Goal: Check status

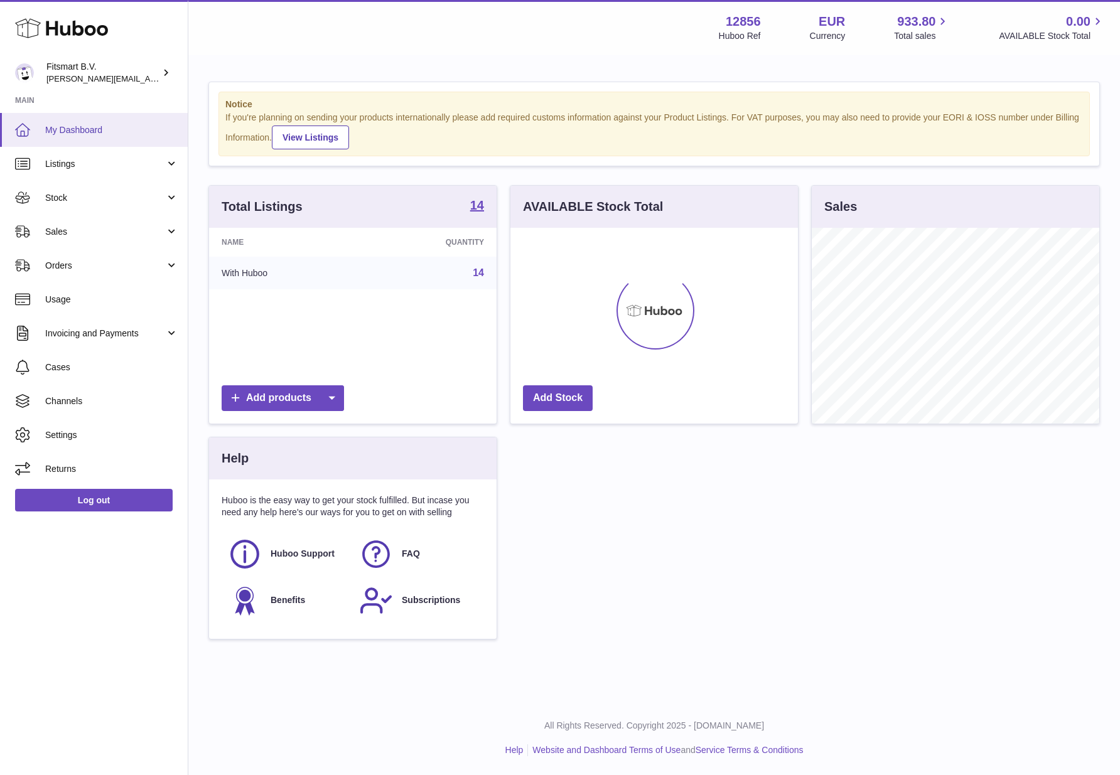
scroll to position [196, 287]
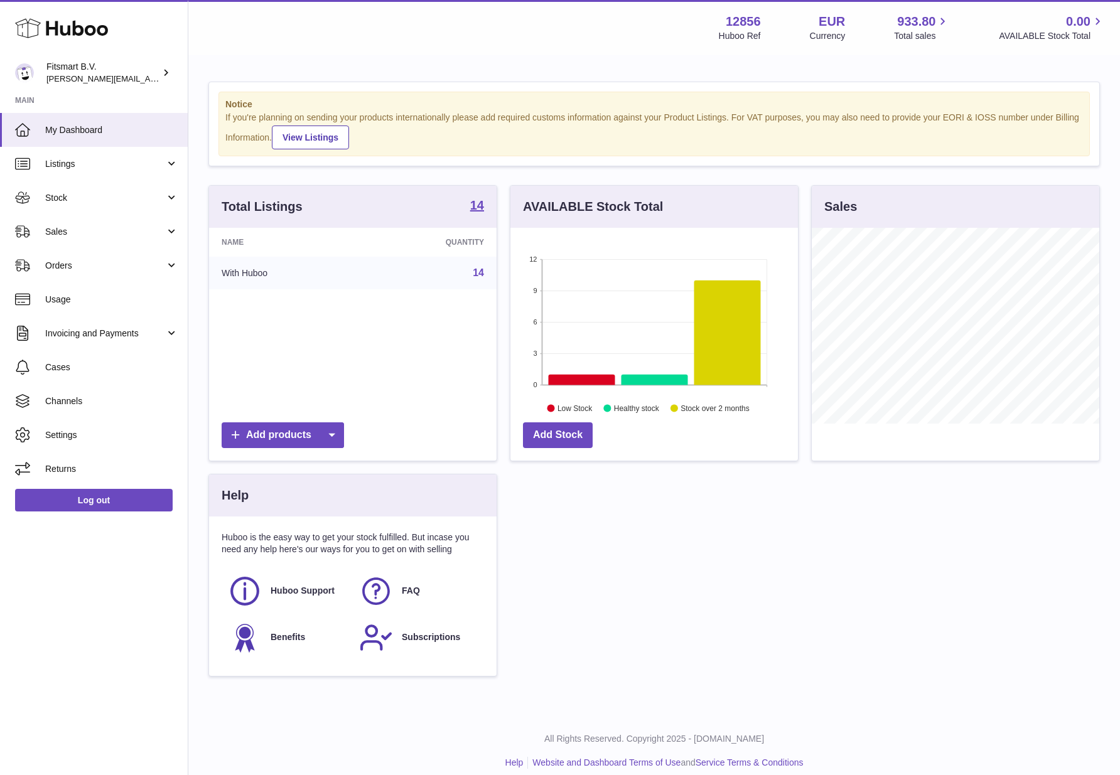
click at [743, 19] on strong "12856" at bounding box center [743, 21] width 35 height 17
copy strong "12856"
click at [56, 263] on span "Orders" at bounding box center [105, 266] width 120 height 12
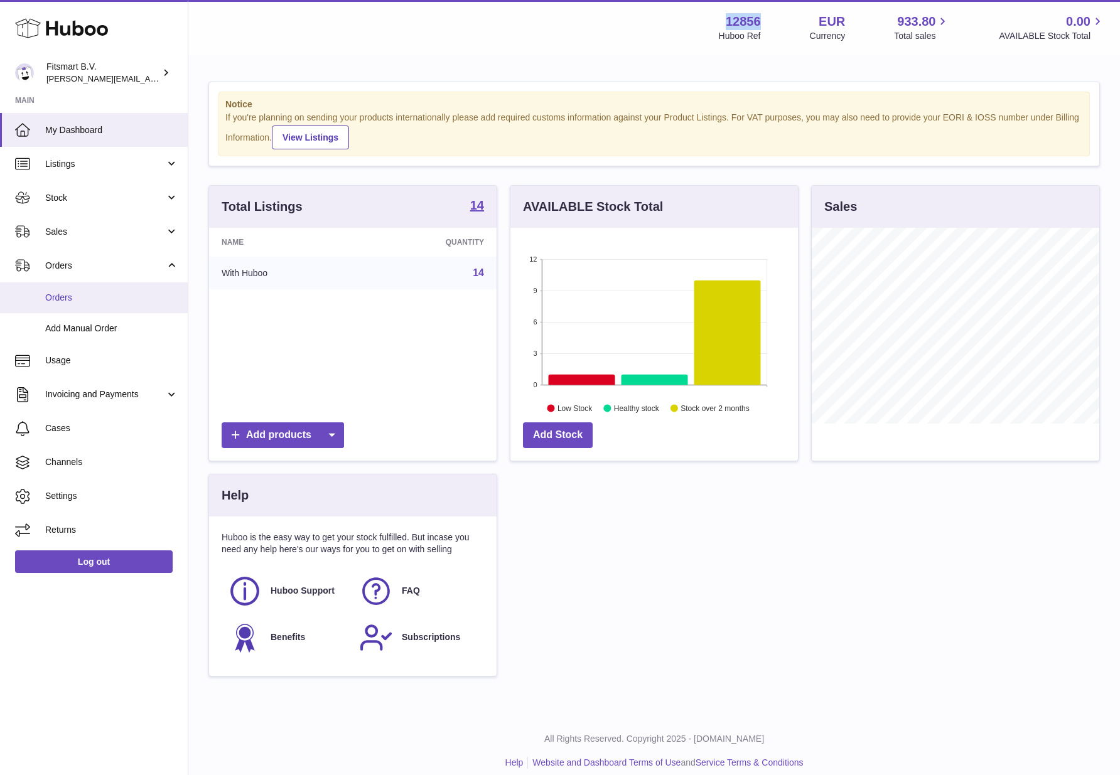
click at [56, 294] on span "Orders" at bounding box center [111, 298] width 133 height 12
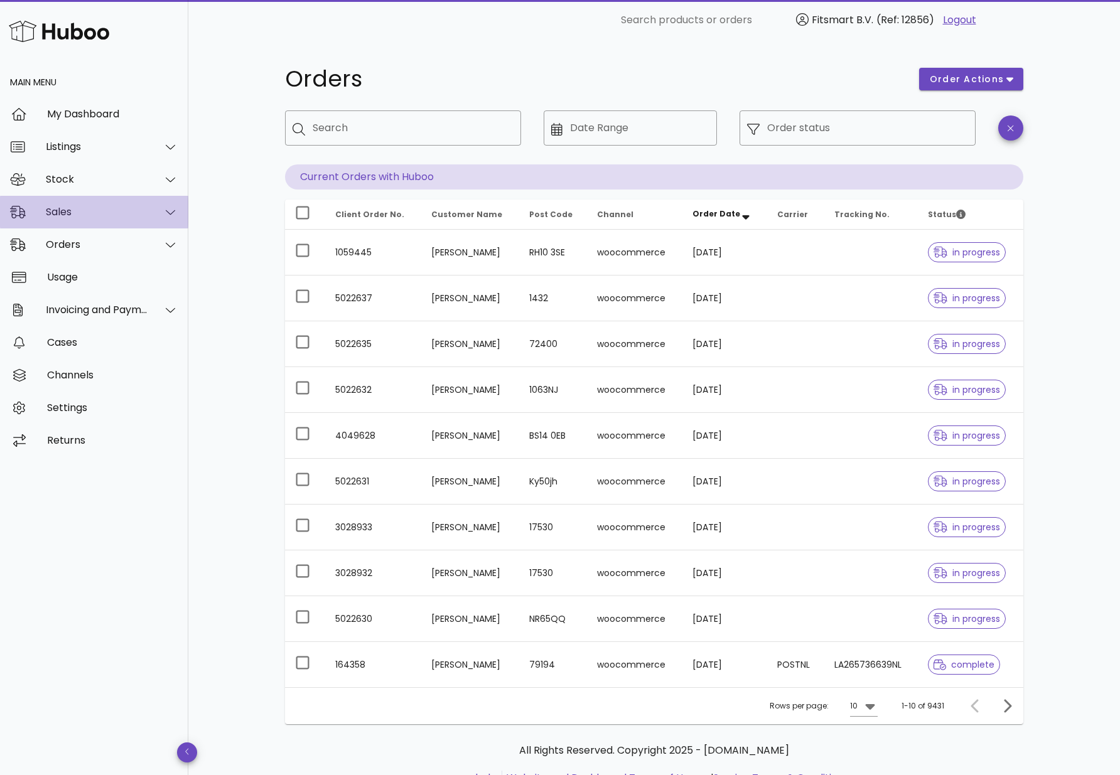
click at [75, 212] on div "Sales" at bounding box center [97, 212] width 102 height 12
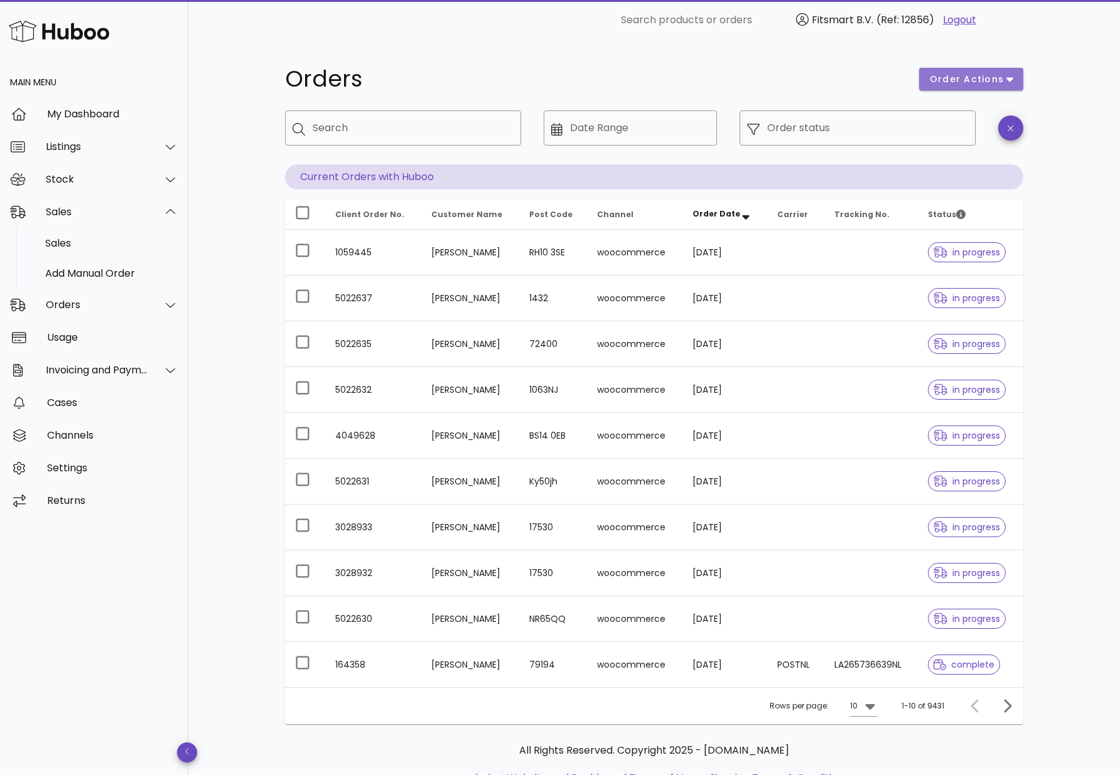
click at [963, 82] on span "order actions" at bounding box center [966, 79] width 75 height 13
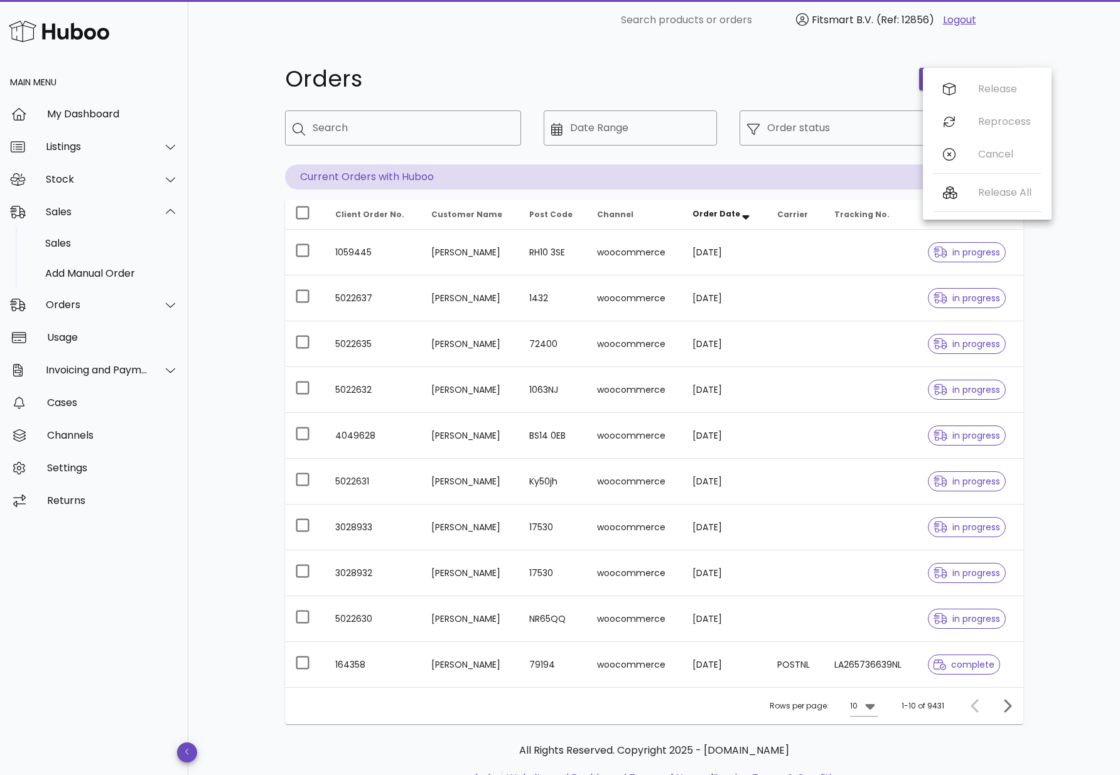
click at [847, 81] on h1 "Orders" at bounding box center [594, 79] width 619 height 23
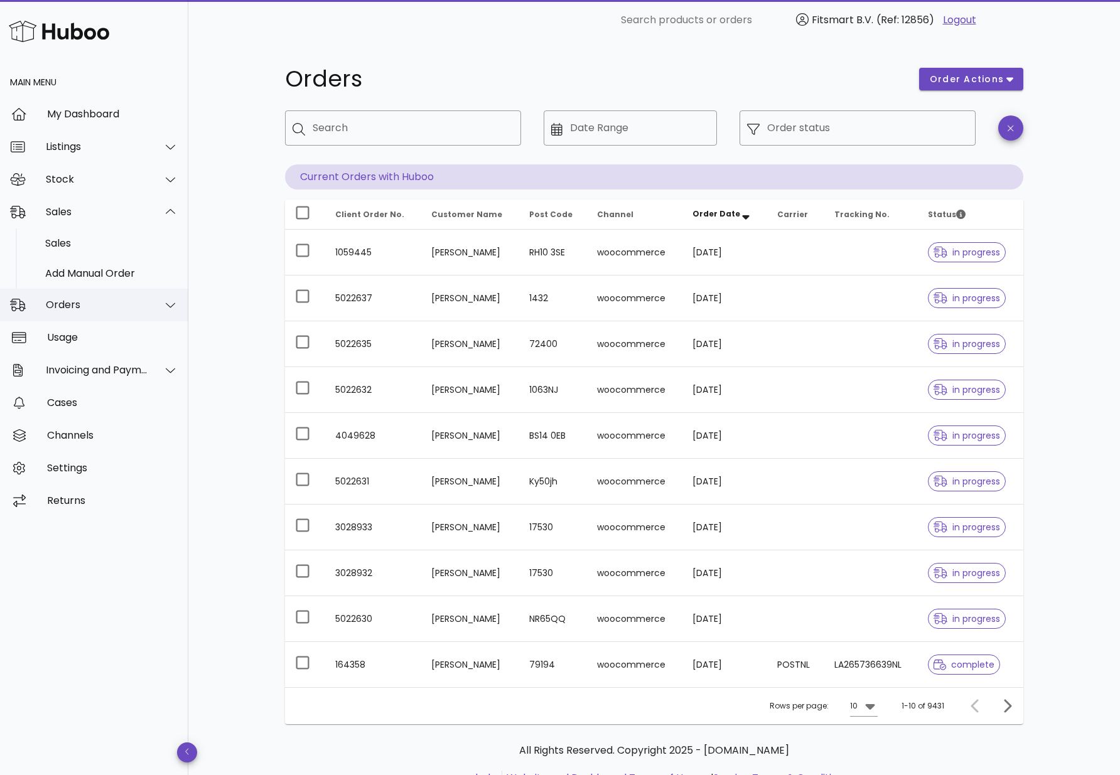
click at [93, 307] on div "Orders" at bounding box center [97, 305] width 102 height 12
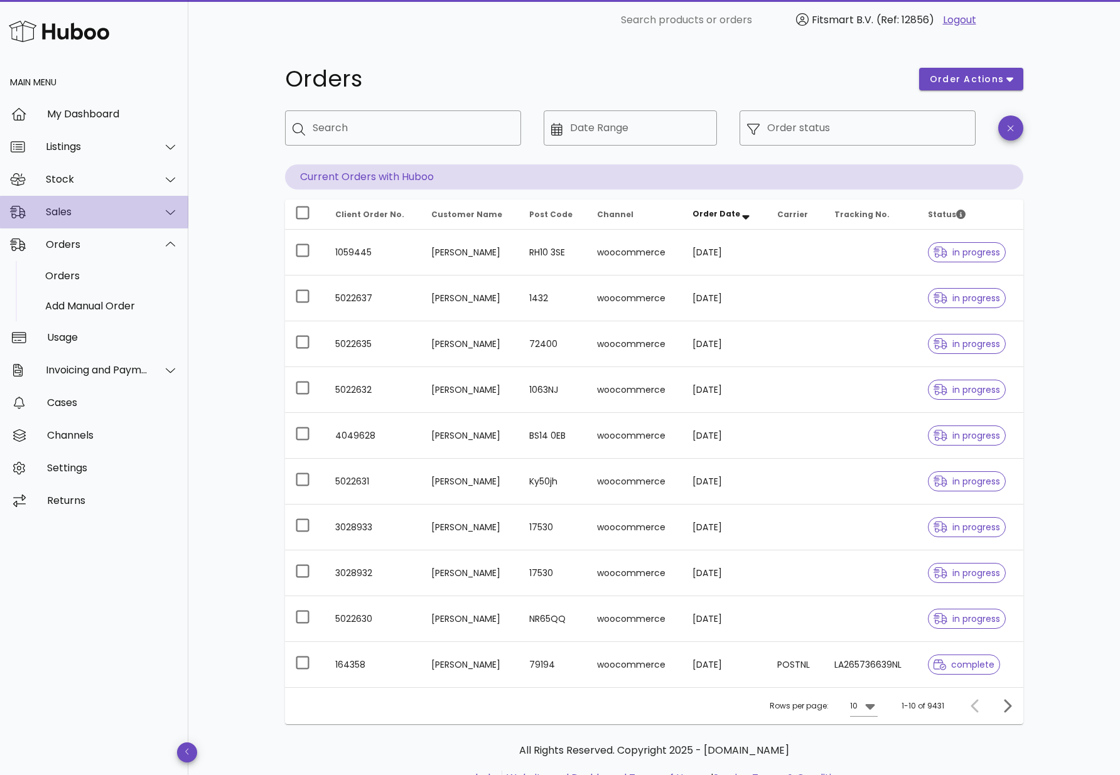
click at [89, 215] on div "Sales" at bounding box center [97, 212] width 102 height 12
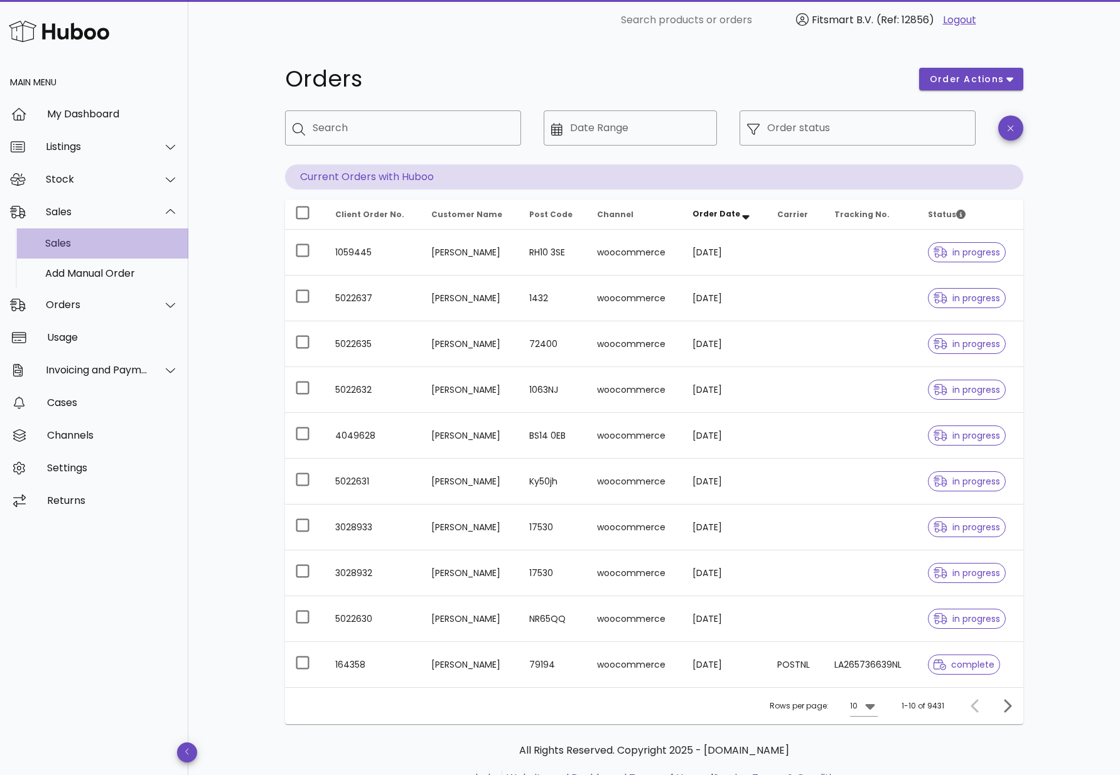
click at [77, 239] on div "Sales" at bounding box center [111, 243] width 133 height 12
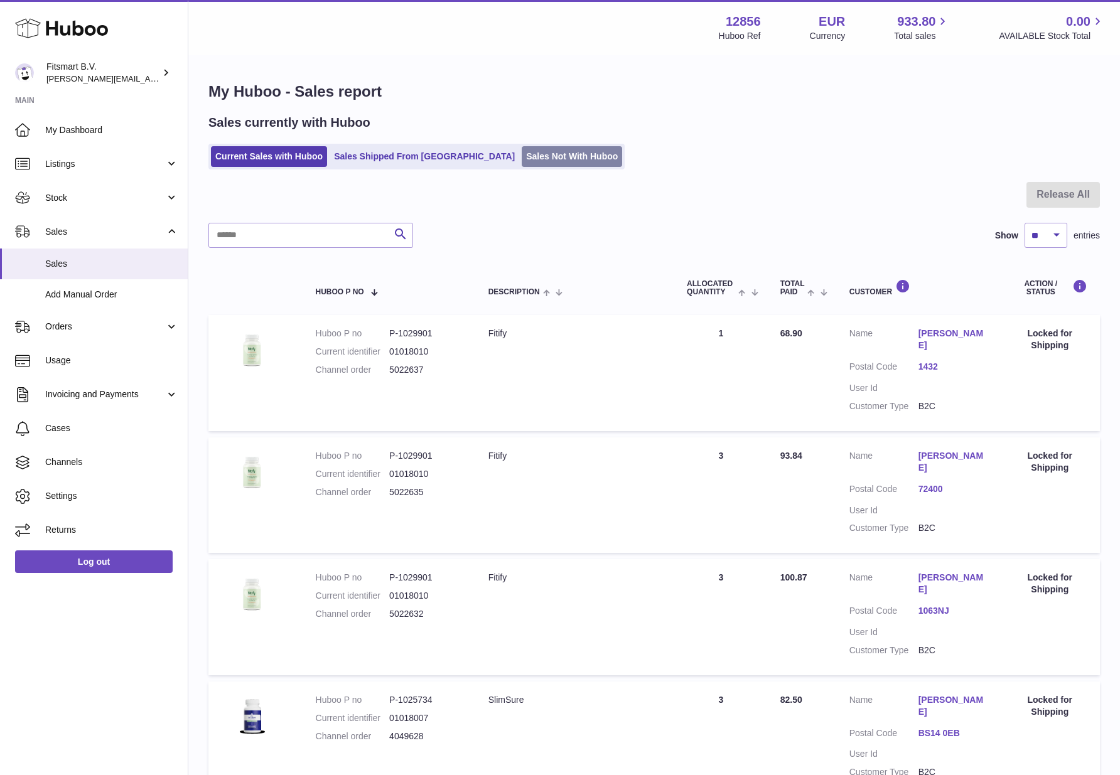
click at [522, 159] on link "Sales Not With Huboo" at bounding box center [572, 156] width 100 height 21
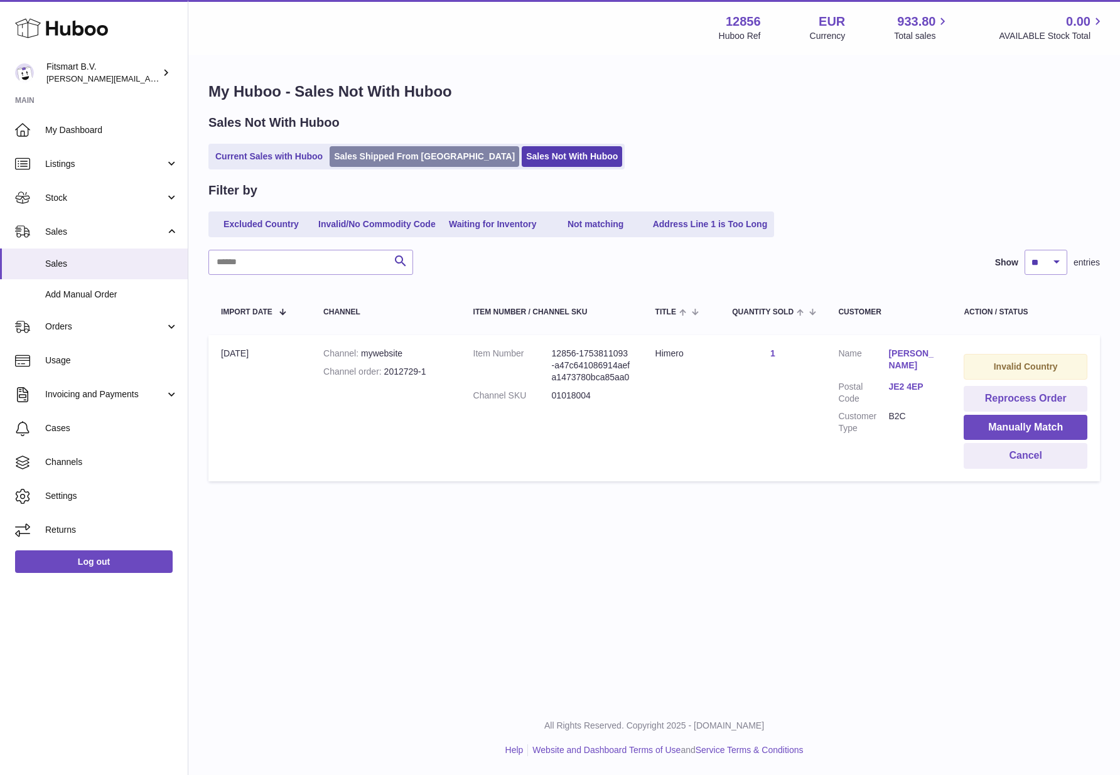
click at [398, 150] on link "Sales Shipped From [GEOGRAPHIC_DATA]" at bounding box center [425, 156] width 190 height 21
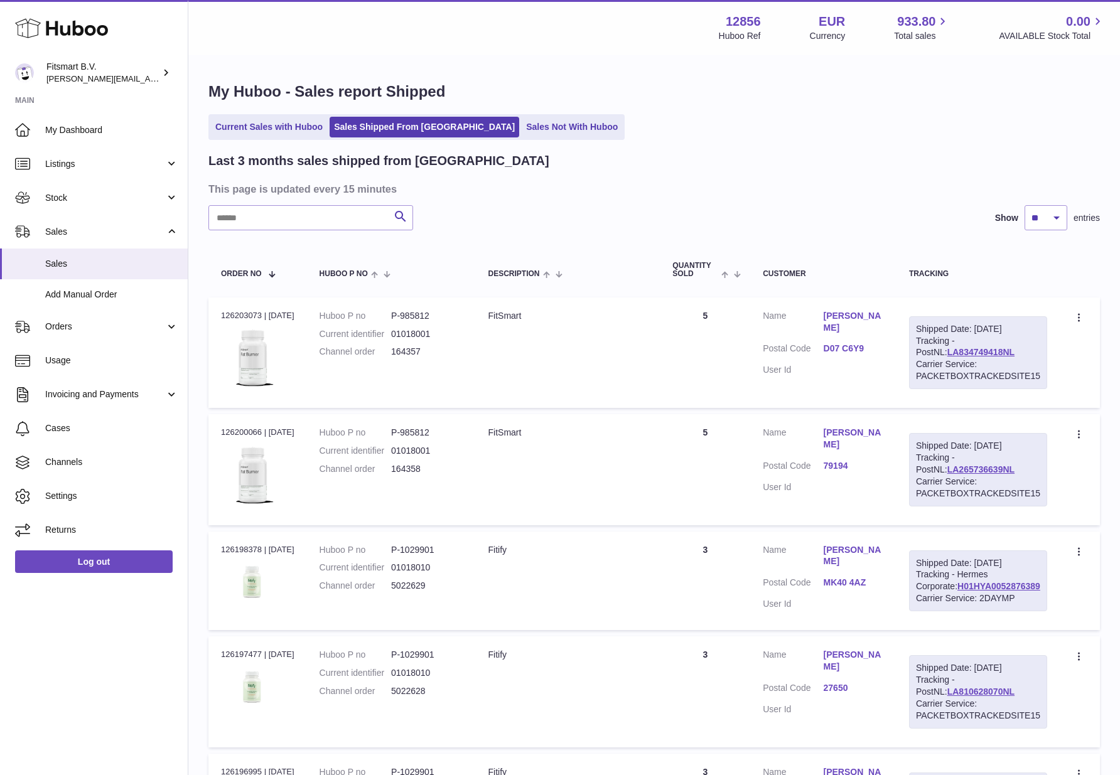
click at [267, 151] on div "My Huboo - Sales report Shipped Current Sales with Huboo Sales Shipped From Hub…" at bounding box center [654, 781] width 932 height 1450
click at [274, 132] on link "Current Sales with Huboo" at bounding box center [269, 127] width 116 height 21
